Goal: Information Seeking & Learning: Learn about a topic

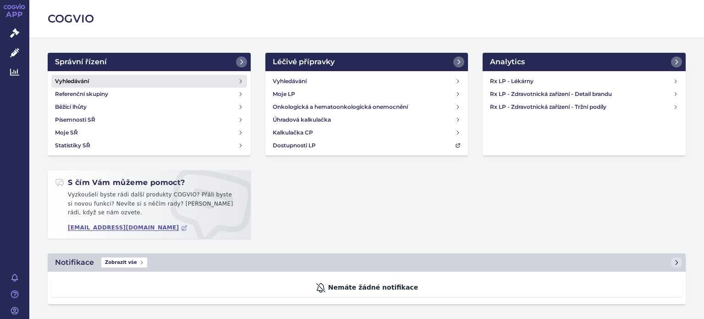
click at [240, 78] on link "Vyhledávání" at bounding box center [149, 81] width 196 height 13
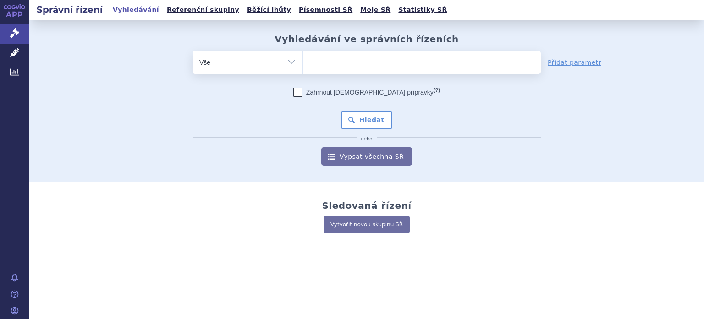
click at [327, 61] on ul at bounding box center [422, 60] width 238 height 19
click at [303, 61] on select at bounding box center [303, 61] width 0 height 23
click at [321, 62] on ul at bounding box center [422, 60] width 238 height 19
click at [303, 62] on select at bounding box center [303, 61] width 0 height 23
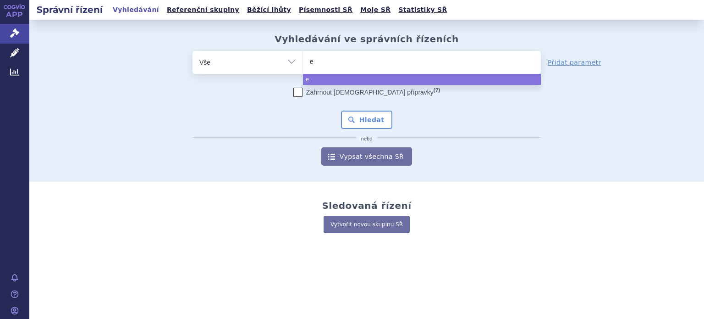
type input "ey"
type input "eyz"
type input "ey"
type input "e"
type input "ei"
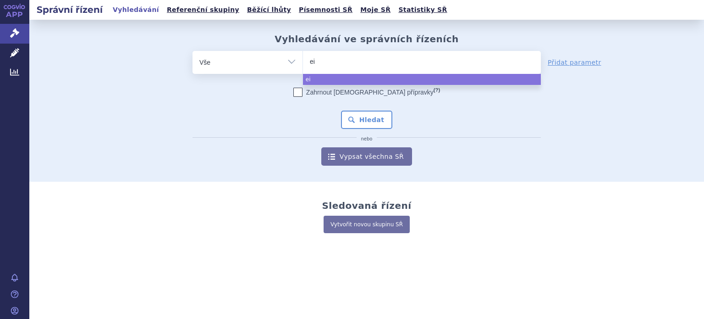
type input "eiy"
type input "eiyz"
type input "eiyze"
type input "eiyzey"
select select "eiyzey"
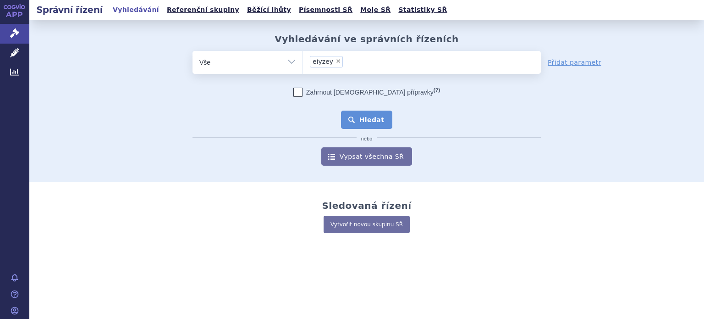
click at [366, 123] on button "Hledat" at bounding box center [367, 120] width 52 height 18
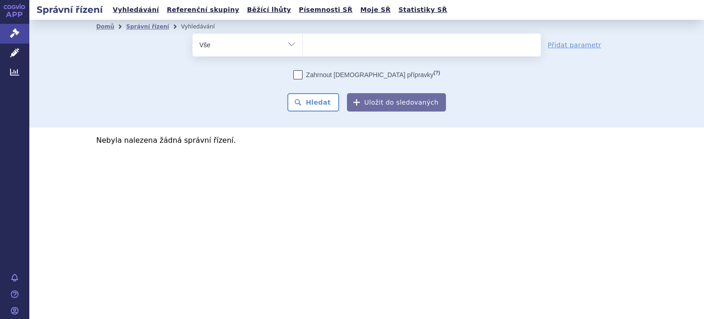
select select
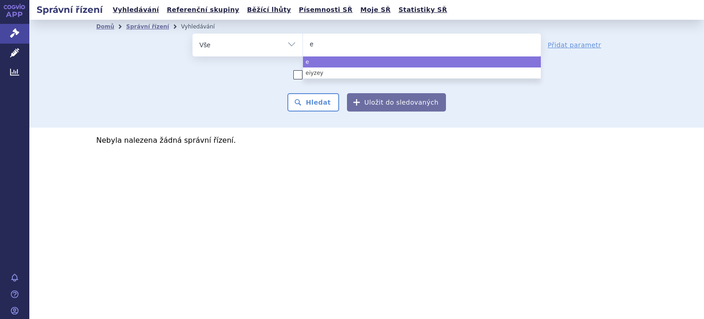
type input "ei"
type input "eiy"
type input "eiyz"
type input "eiyze"
type input "eiyzey"
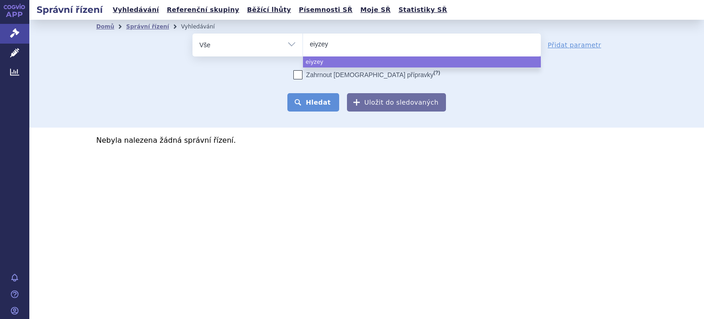
select select "eiyzey"
click at [313, 102] on button "Hledat" at bounding box center [314, 102] width 52 height 18
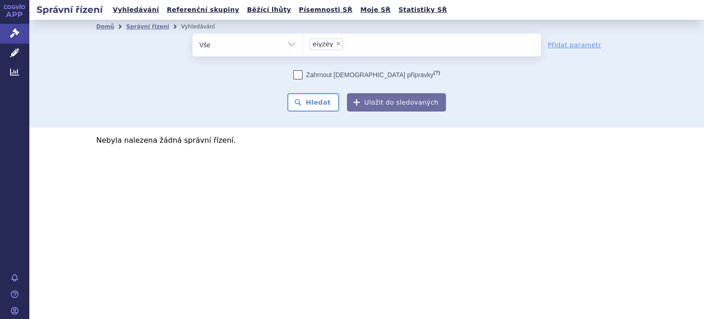
click at [336, 43] on span "×" at bounding box center [339, 44] width 6 height 6
click at [303, 43] on select "eiyzey" at bounding box center [303, 44] width 0 height 23
select select
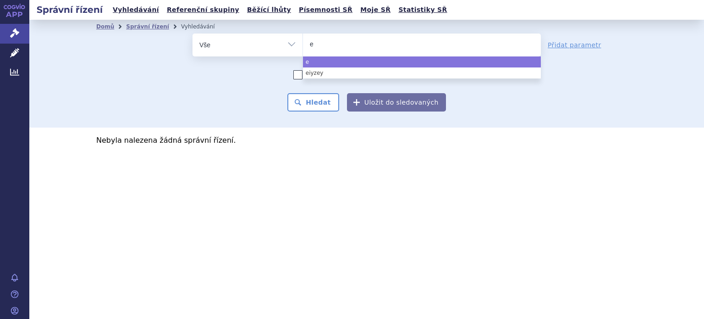
type input "ey"
type input "eyl"
type input "eyle"
type input "[MEDICAL_DATA]"
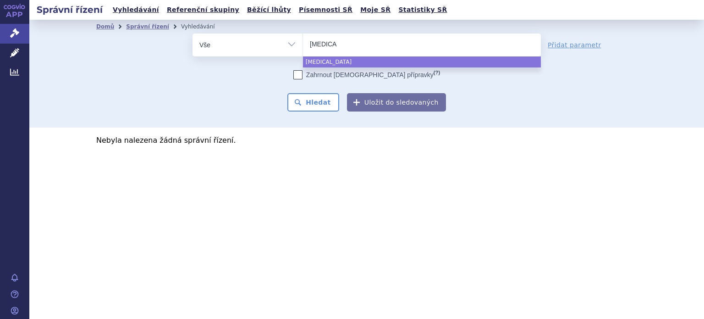
select select "[MEDICAL_DATA]"
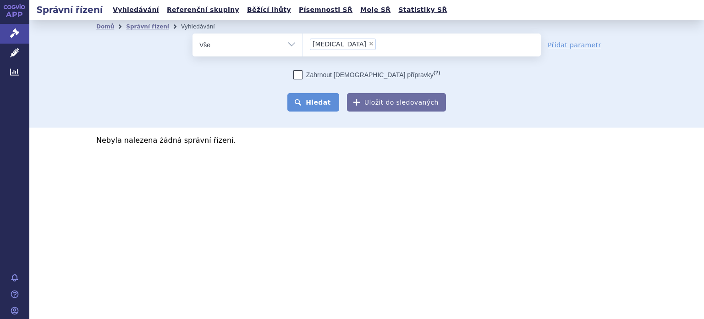
click at [319, 103] on button "Hledat" at bounding box center [314, 102] width 52 height 18
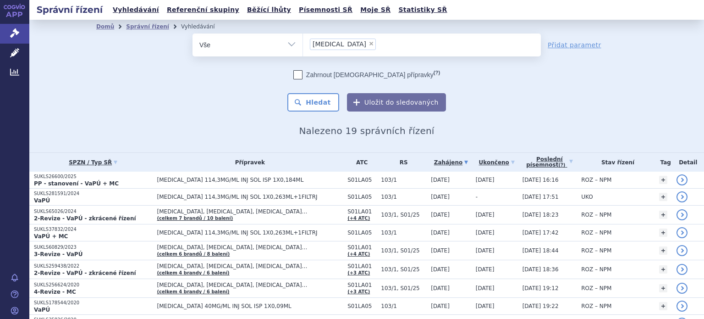
click at [288, 44] on select "Vše Spisová značka Typ SŘ Přípravek/SUKL kód Účastník/Držitel" at bounding box center [248, 43] width 110 height 21
click at [576, 94] on div "odstranit Vše Spisová značka Typ SŘ" at bounding box center [366, 72] width 541 height 78
click at [369, 43] on span "×" at bounding box center [372, 44] width 6 height 6
click at [303, 43] on select "eylea" at bounding box center [303, 44] width 0 height 23
select select
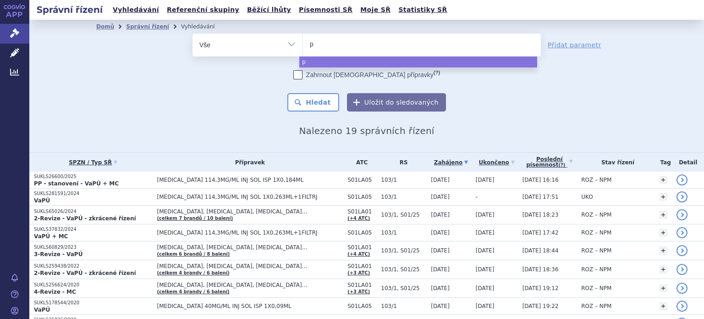
type input "po"
type input "pol"
type input "polp"
type input "polph"
type input "polpha"
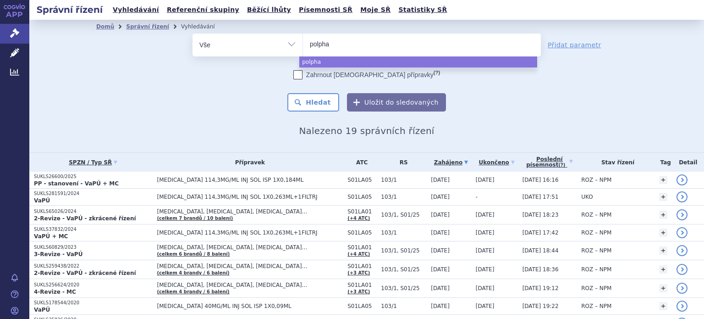
type input "polphar"
type input "polpharma"
select select "polpharma"
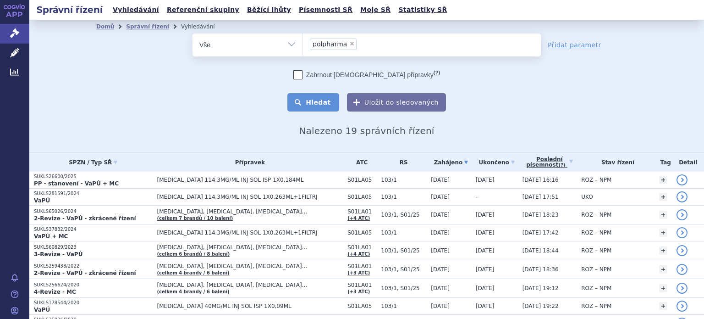
click at [319, 102] on button "Hledat" at bounding box center [314, 102] width 52 height 18
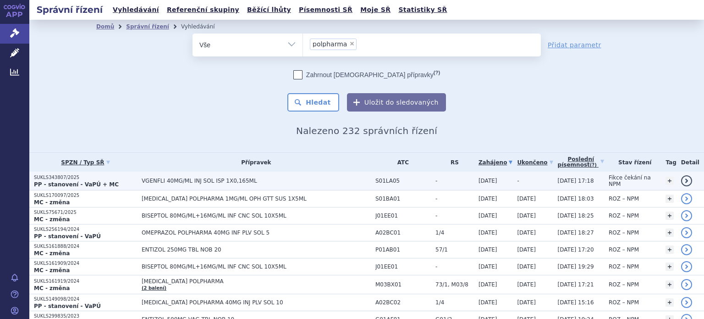
click at [237, 177] on span "VGENFLI 40MG/ML INJ SOL ISP 1X0,165ML" at bounding box center [256, 180] width 229 height 6
click at [183, 178] on span "VGENFLI 40MG/ML INJ SOL ISP 1X0,165ML" at bounding box center [256, 180] width 229 height 6
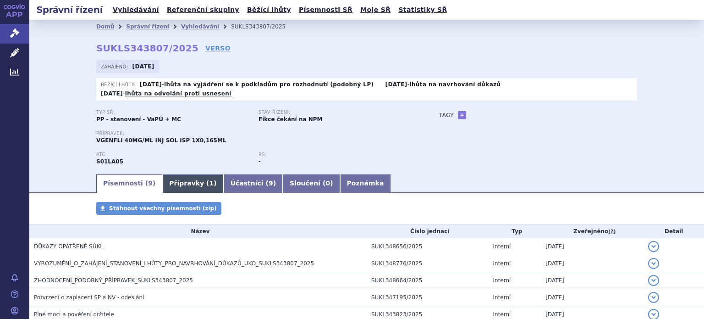
drag, startPoint x: 0, startPoint y: 0, endPoint x: 183, endPoint y: 178, distance: 255.9
click at [183, 178] on link "Přípravky ( 1 )" at bounding box center [192, 183] width 61 height 18
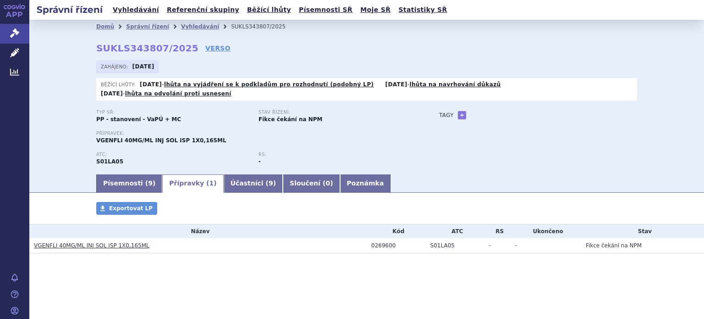
click at [126, 242] on link "VGENFLI 40MG/ML INJ SOL ISP 1X0,165ML" at bounding box center [92, 245] width 116 height 6
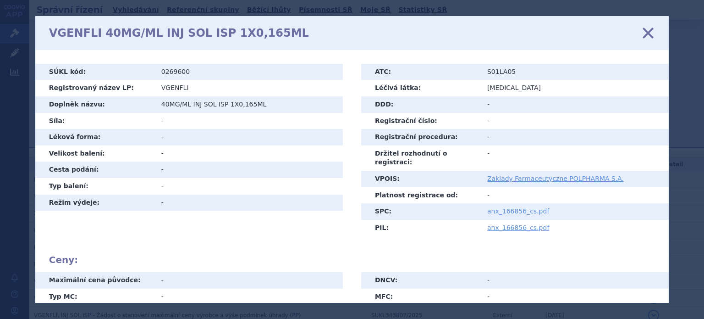
click at [515, 207] on link "anx_166856_cs.pdf" at bounding box center [519, 210] width 62 height 7
click at [651, 35] on icon at bounding box center [648, 32] width 19 height 19
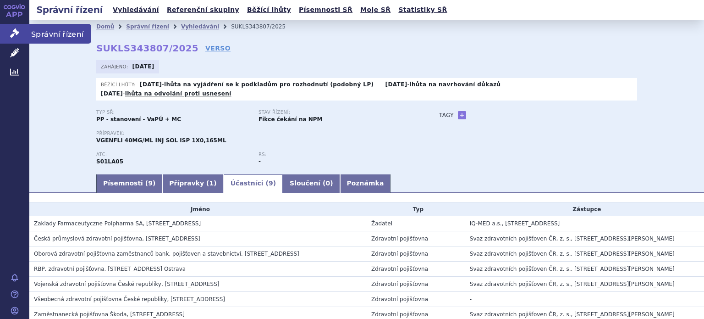
click at [16, 33] on icon at bounding box center [14, 32] width 9 height 9
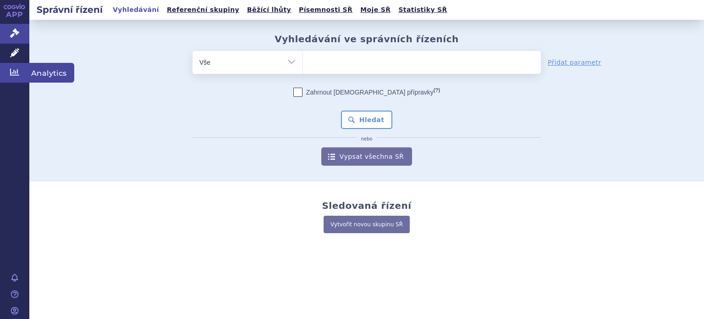
click at [12, 70] on icon at bounding box center [14, 71] width 9 height 9
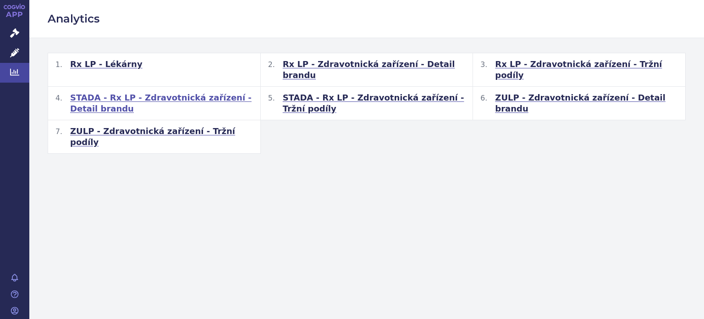
click at [216, 92] on span "STADA - Rx LP - Zdravotnická zařízení - Detail brandu" at bounding box center [161, 103] width 183 height 22
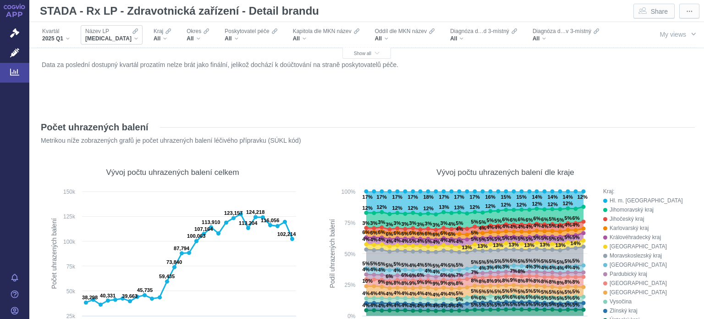
click at [115, 39] on div "[MEDICAL_DATA]" at bounding box center [111, 38] width 53 height 7
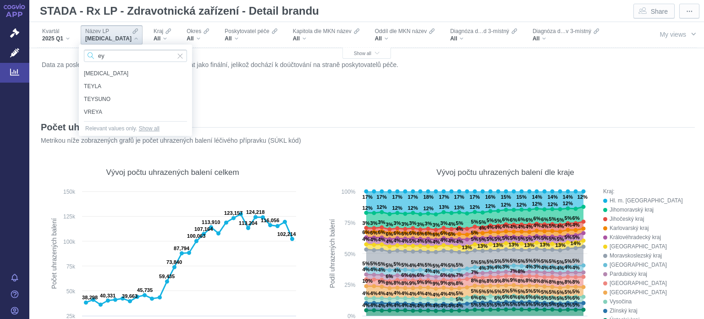
type input "ey"
click at [180, 55] on span "Input clear" at bounding box center [180, 56] width 6 height 12
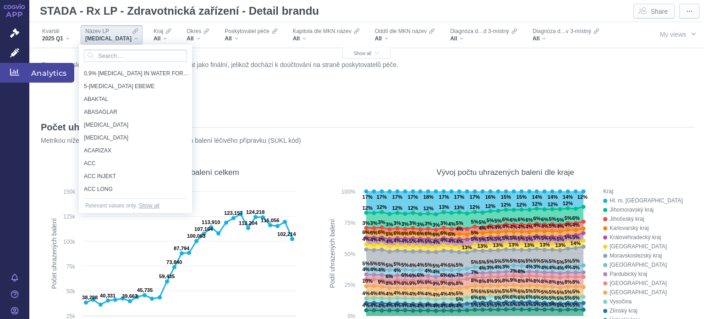
click at [17, 69] on icon at bounding box center [14, 72] width 9 height 7
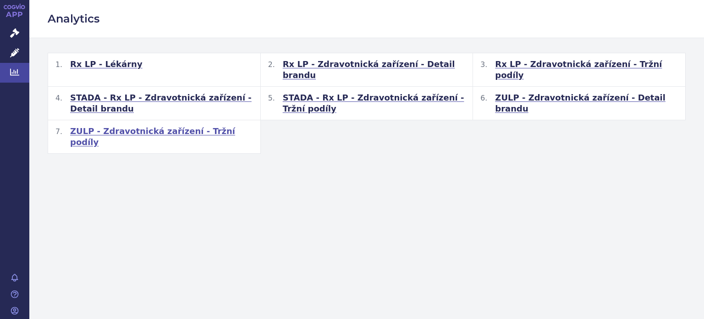
click at [209, 126] on span "ZULP - Zdravotnická zařízení - Tržní podíly" at bounding box center [161, 137] width 183 height 22
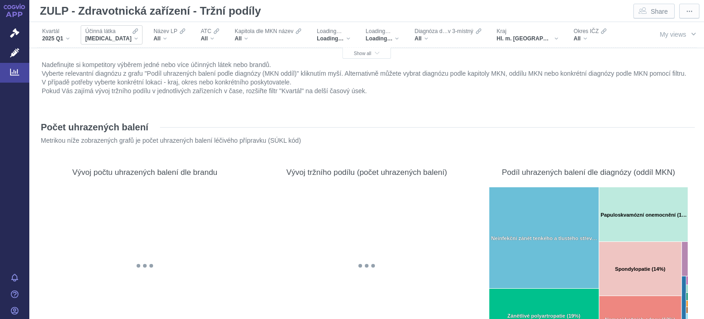
click at [124, 36] on div "[MEDICAL_DATA]" at bounding box center [111, 38] width 53 height 7
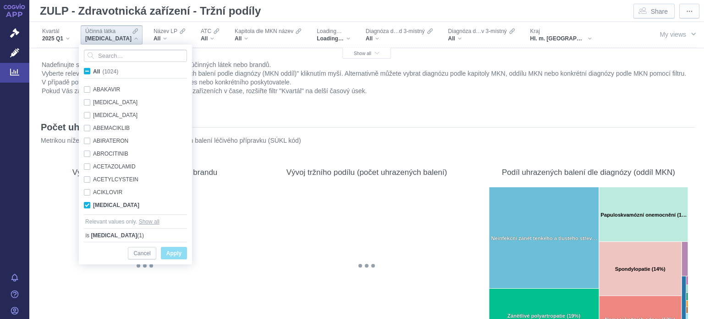
scroll to position [58, 0]
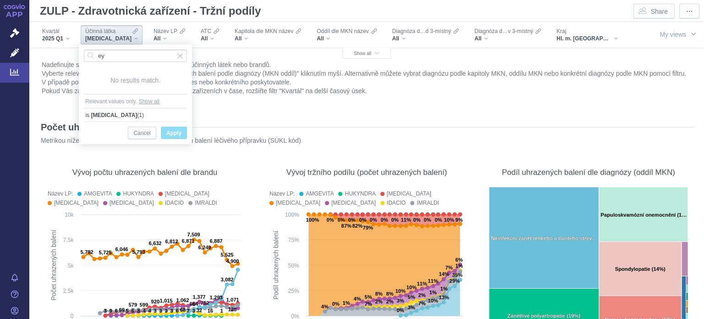
type input "e"
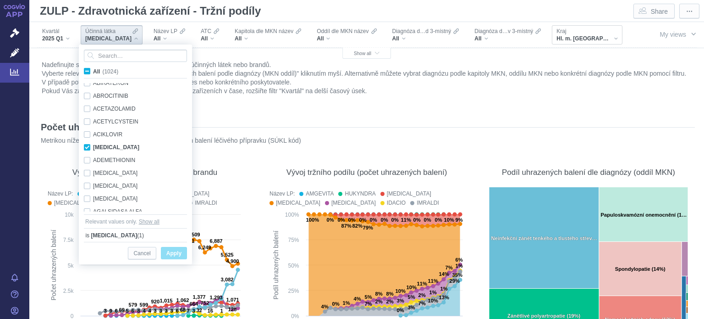
click at [584, 35] on div "Hl. m. [GEOGRAPHIC_DATA]" at bounding box center [587, 38] width 61 height 7
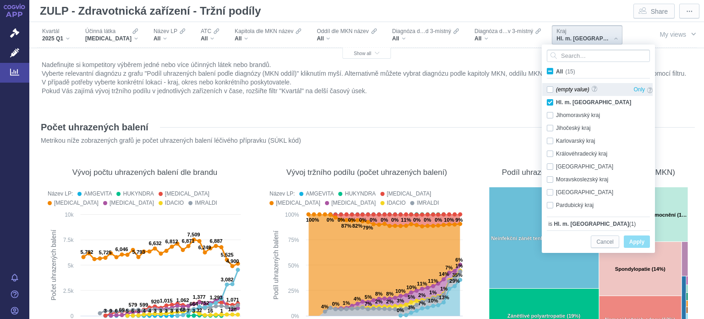
click at [551, 89] on div "(empty value) Only" at bounding box center [600, 89] width 115 height 13
checkbox input "false"
click at [549, 66] on div at bounding box center [599, 56] width 112 height 22
click at [556, 70] on span "All (15)" at bounding box center [565, 71] width 19 height 6
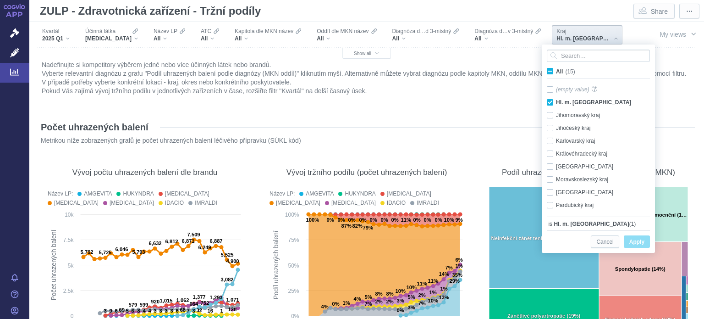
click at [556, 70] on input "All (15)" at bounding box center [559, 70] width 6 height 6
checkbox input "true"
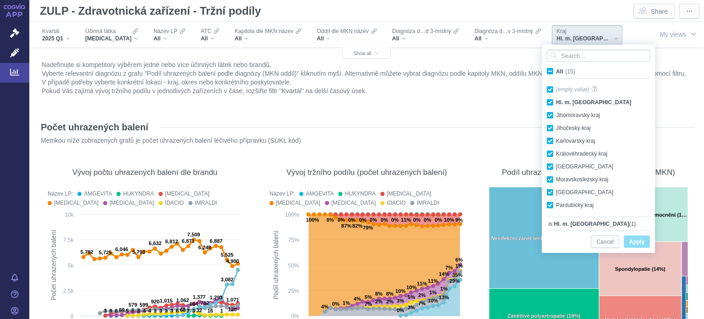
checkbox input "true"
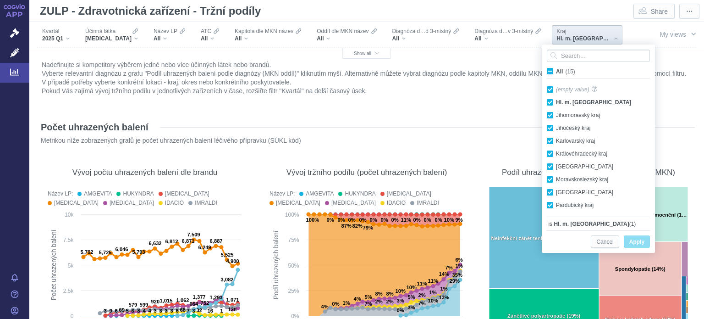
checkbox input "true"
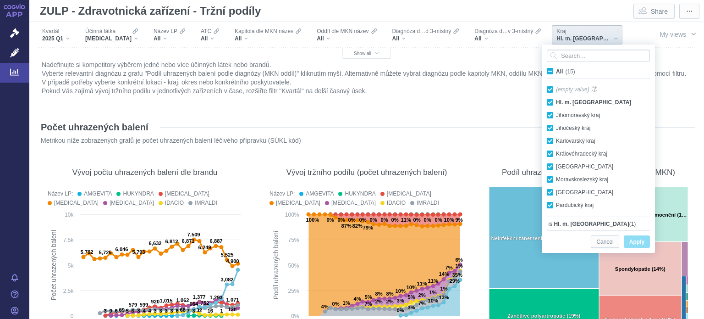
checkbox input "true"
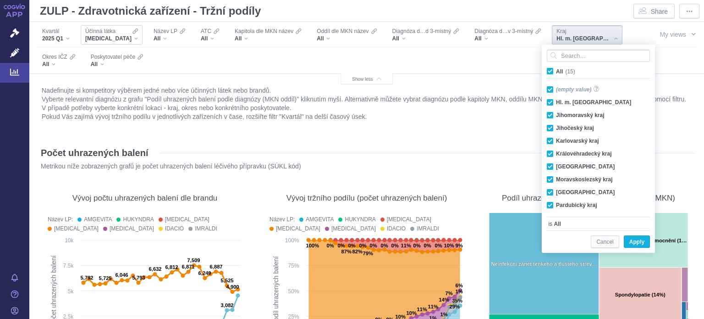
click at [127, 39] on div "ADALIMUMAB" at bounding box center [111, 38] width 53 height 7
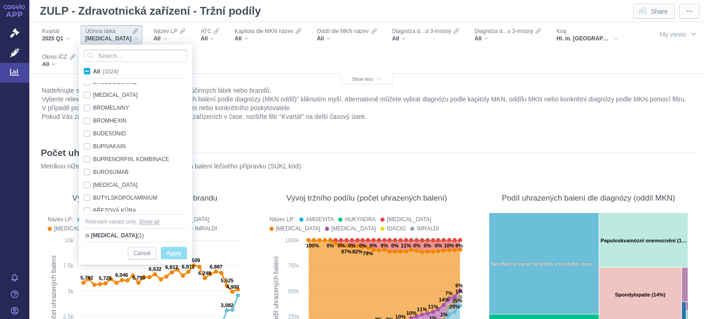
scroll to position [1728, 0]
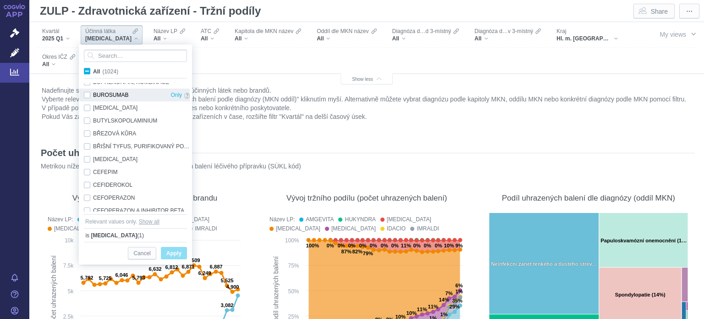
drag, startPoint x: 189, startPoint y: 102, endPoint x: 184, endPoint y: 96, distance: 7.8
click at [188, 75] on div "All (1024) BROMAZEPAM Only BROMELAINY Only BROMHEXIN Only BUDESONID Only BUPIVA…" at bounding box center [135, 143] width 112 height 197
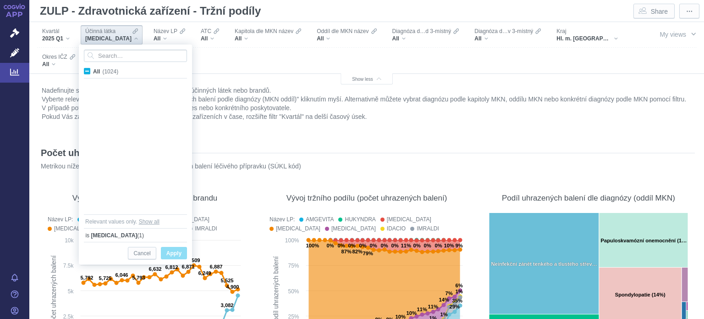
scroll to position [0, 0]
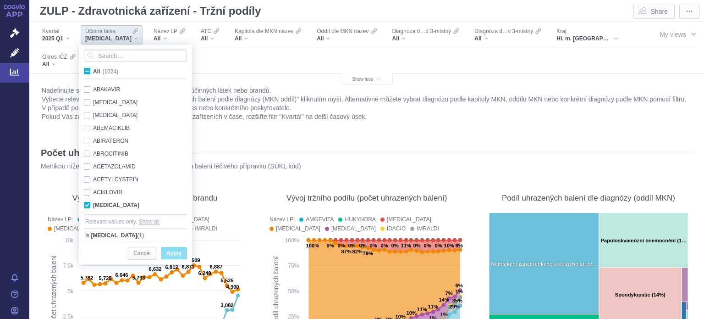
click at [93, 69] on span "All (1024)" at bounding box center [105, 71] width 25 height 6
click at [93, 69] on input "All (1024)" at bounding box center [96, 70] width 6 height 6
checkbox input "true"
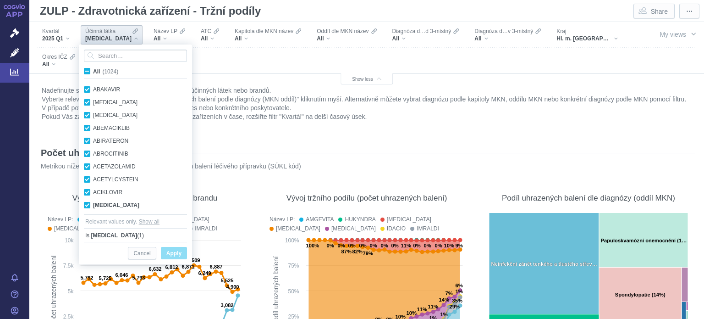
checkbox input "true"
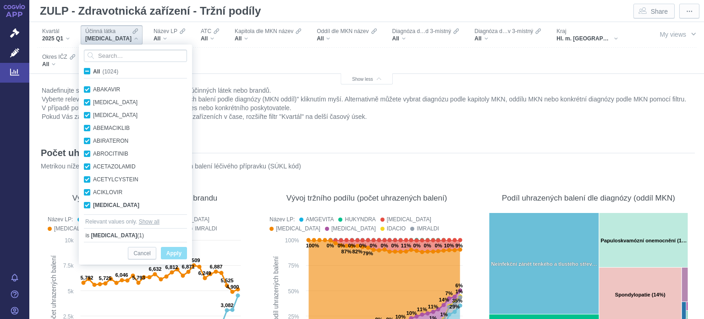
checkbox input "true"
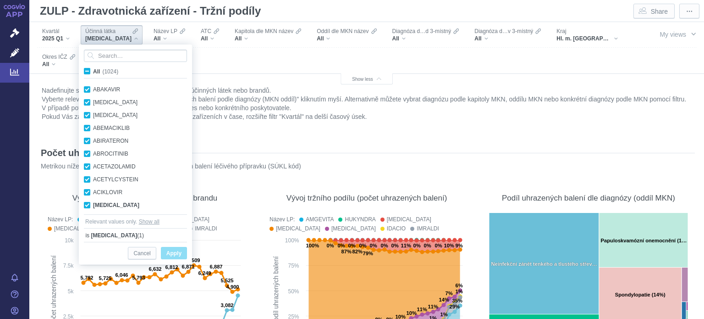
checkbox input "true"
click at [178, 250] on span "Apply" at bounding box center [173, 253] width 15 height 11
